Goal: Find specific page/section: Find specific page/section

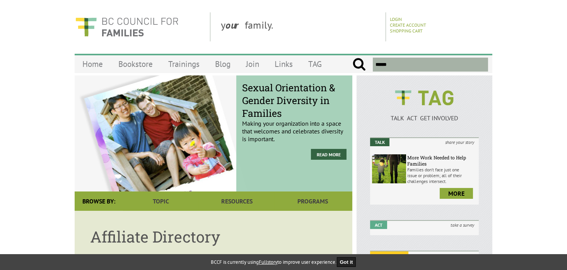
click at [396, 66] on input "text" at bounding box center [430, 65] width 115 height 14
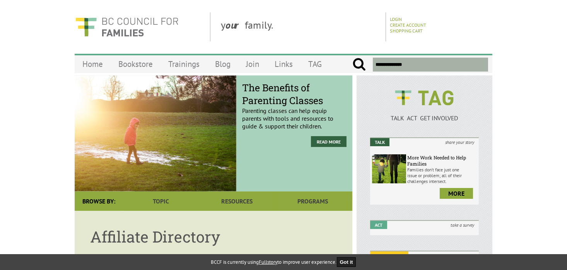
click at [352, 58] on input "submit" at bounding box center [359, 65] width 14 height 14
type input "**********"
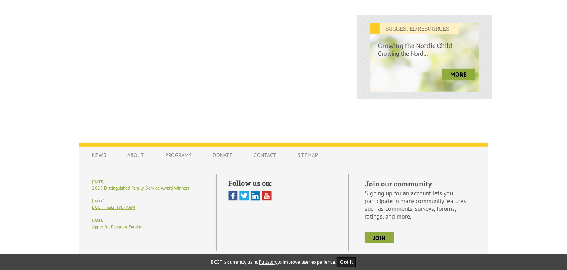
scroll to position [334, 0]
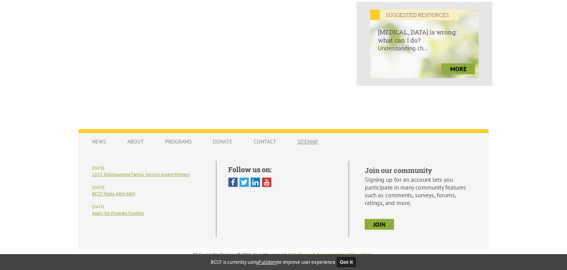
click at [305, 140] on link "Sitemap" at bounding box center [308, 141] width 36 height 15
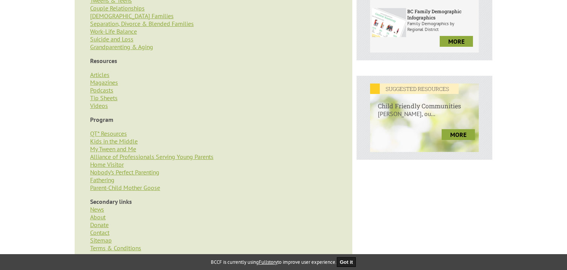
scroll to position [258, 0]
